Goal: Information Seeking & Learning: Check status

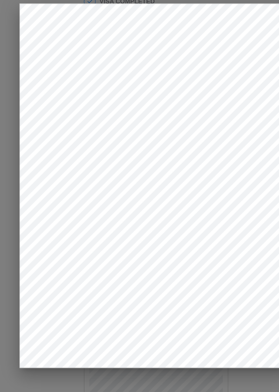
scroll to position [193, 0]
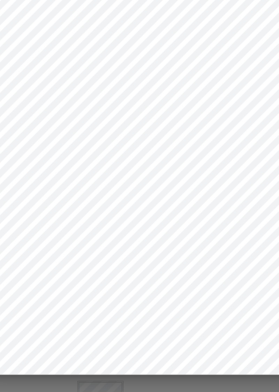
scroll to position [1, 0]
